Goal: Use online tool/utility: Utilize a website feature to perform a specific function

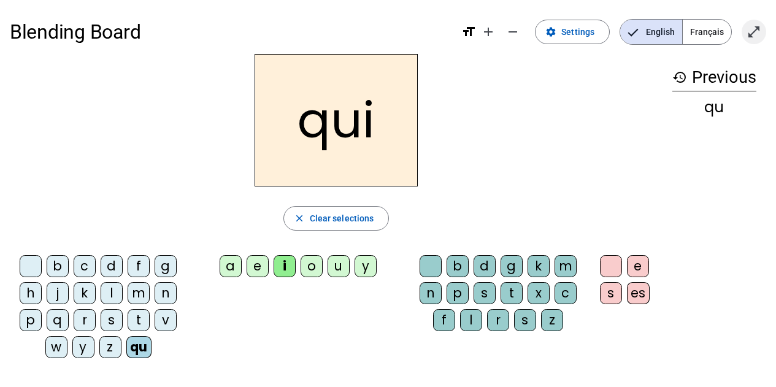
click at [763, 33] on span "Enter full screen" at bounding box center [753, 31] width 29 height 29
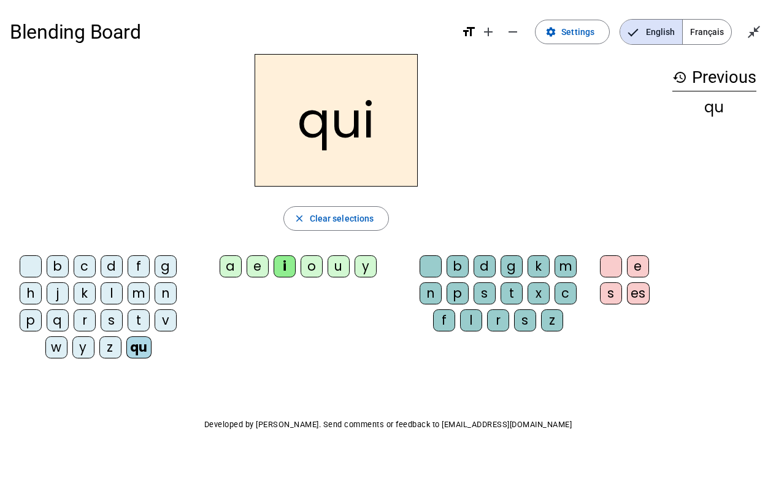
click at [117, 320] on div "s" at bounding box center [112, 320] width 22 height 22
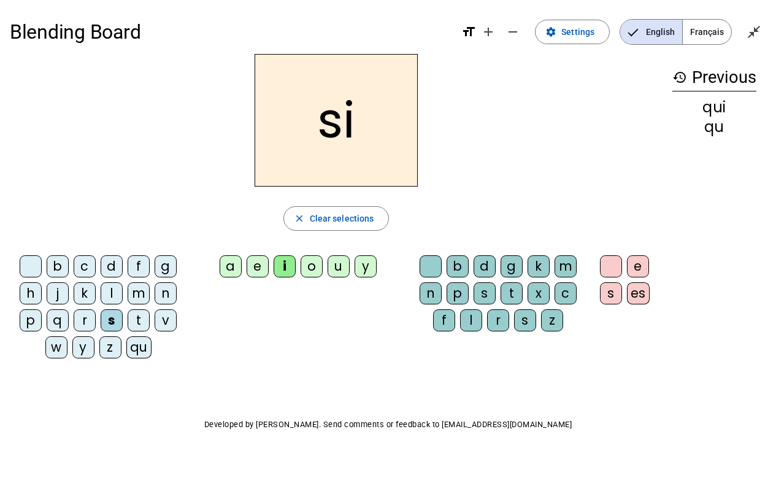
click at [164, 291] on div "n" at bounding box center [166, 293] width 22 height 22
click at [259, 265] on div "e" at bounding box center [258, 266] width 22 height 22
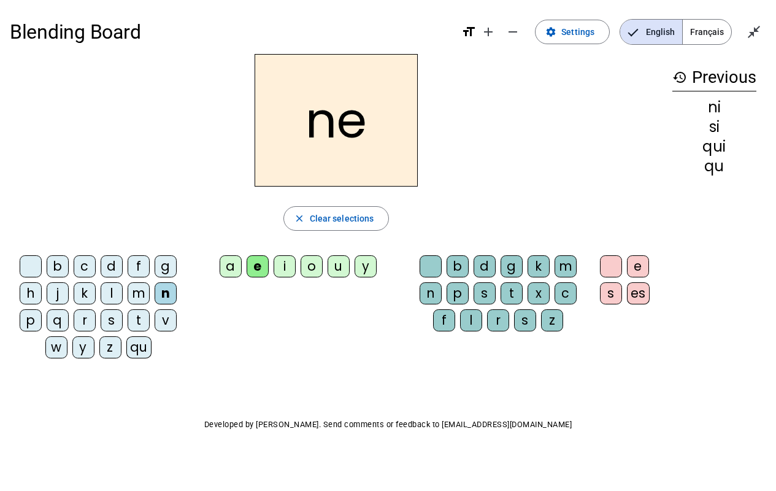
click at [112, 319] on div "s" at bounding box center [112, 320] width 22 height 22
click at [137, 321] on div "t" at bounding box center [139, 320] width 22 height 22
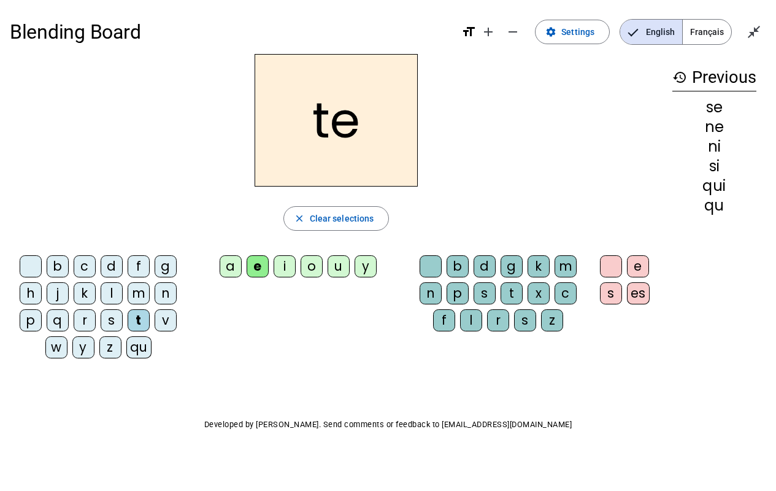
click at [111, 268] on div "d" at bounding box center [112, 266] width 22 height 22
click at [333, 267] on div "u" at bounding box center [339, 266] width 22 height 22
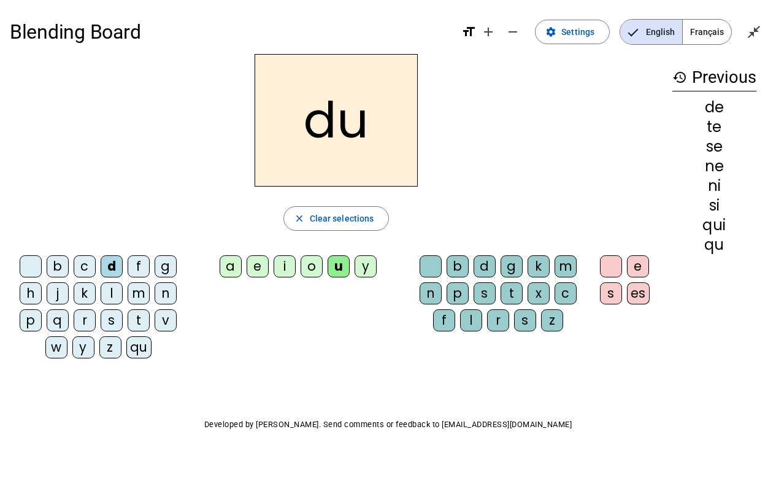
click at [112, 317] on div "s" at bounding box center [112, 320] width 22 height 22
click at [112, 291] on div "l" at bounding box center [112, 293] width 22 height 22
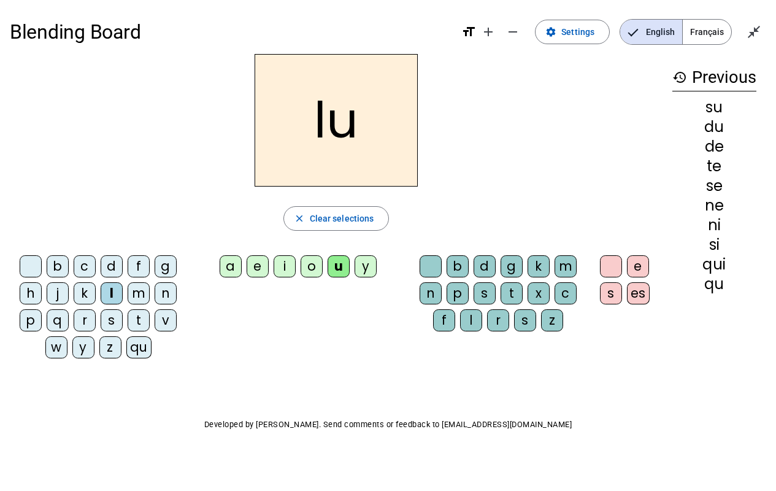
click at [139, 323] on div "t" at bounding box center [139, 320] width 22 height 22
click at [226, 267] on div "a" at bounding box center [231, 266] width 22 height 22
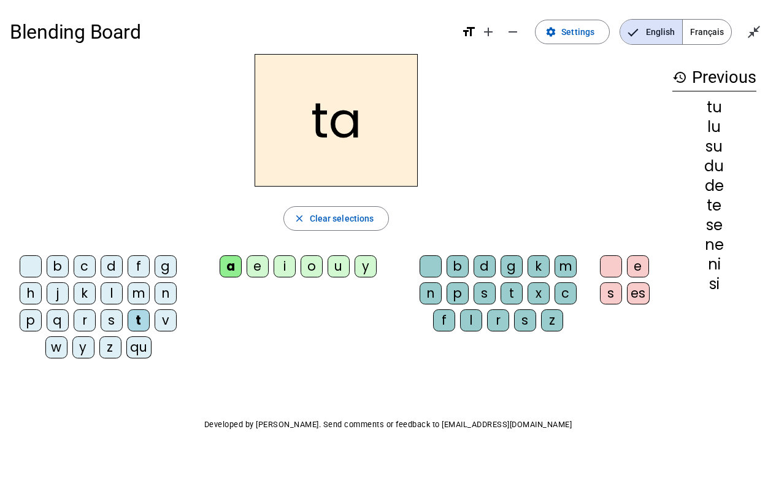
click at [113, 316] on div "s" at bounding box center [112, 320] width 22 height 22
click at [141, 320] on div "t" at bounding box center [139, 320] width 22 height 22
click at [137, 293] on div "m" at bounding box center [139, 293] width 22 height 22
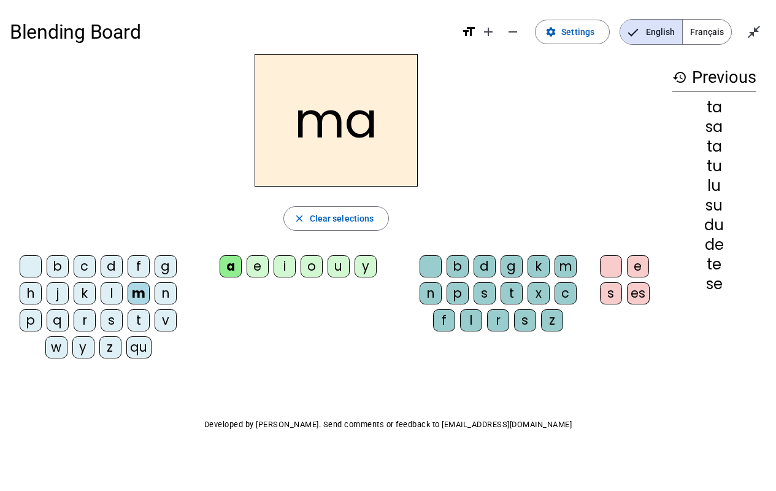
click at [263, 268] on div "e" at bounding box center [258, 266] width 22 height 22
click at [113, 267] on div "d" at bounding box center [112, 266] width 22 height 22
